Goal: Information Seeking & Learning: Understand process/instructions

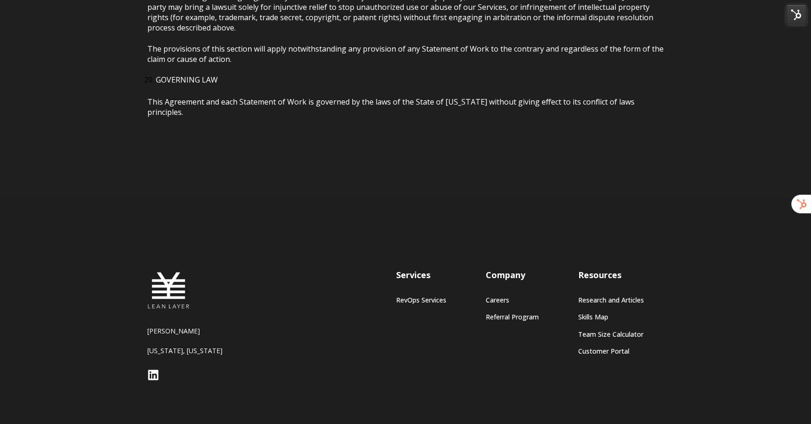
scroll to position [4388, 0]
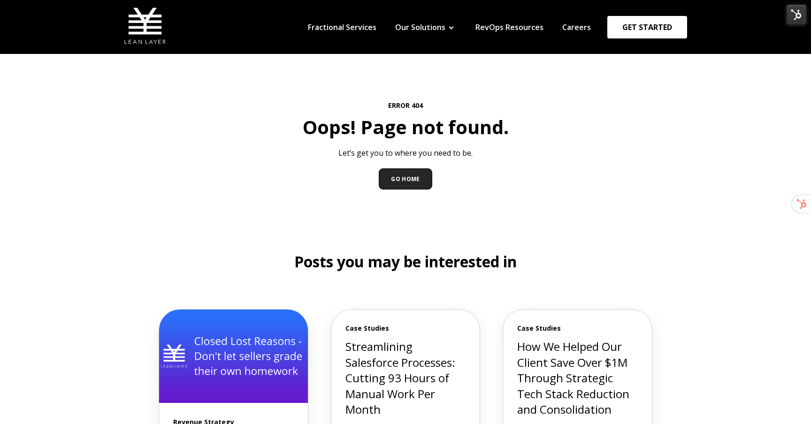
click at [228, 89] on div "ERROR 404 Oops! Page not found. Let’s get you to where you need to be. GO HOME" at bounding box center [405, 145] width 516 height 183
click at [796, 18] on img at bounding box center [796, 15] width 20 height 20
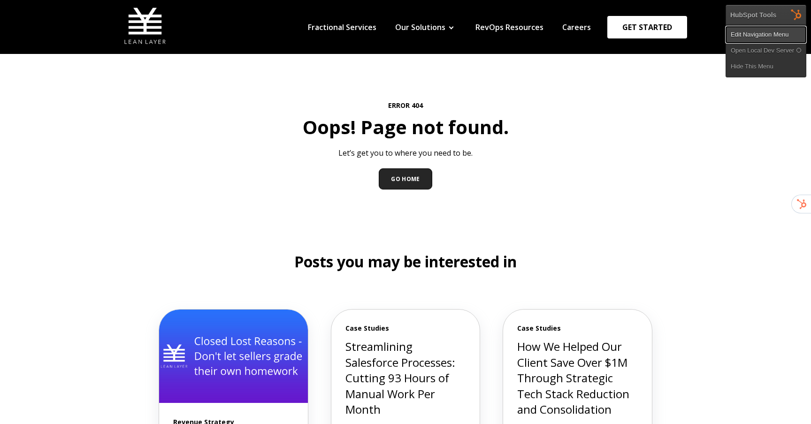
click at [744, 38] on link "Edit Navigation Menu" at bounding box center [766, 35] width 80 height 16
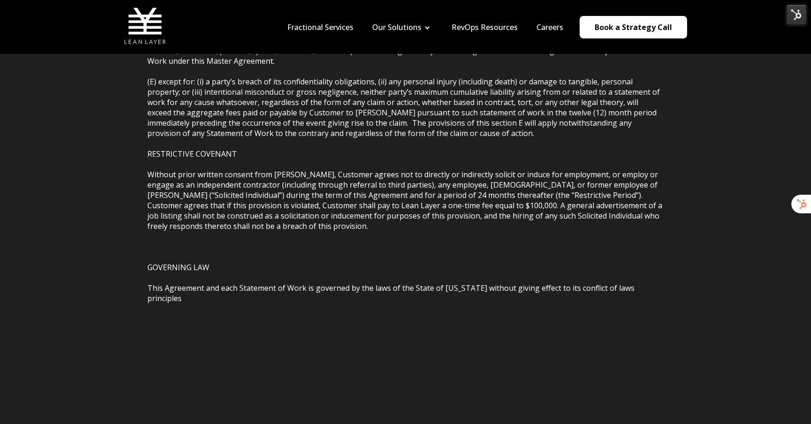
scroll to position [2113, 0]
